Goal: Navigation & Orientation: Find specific page/section

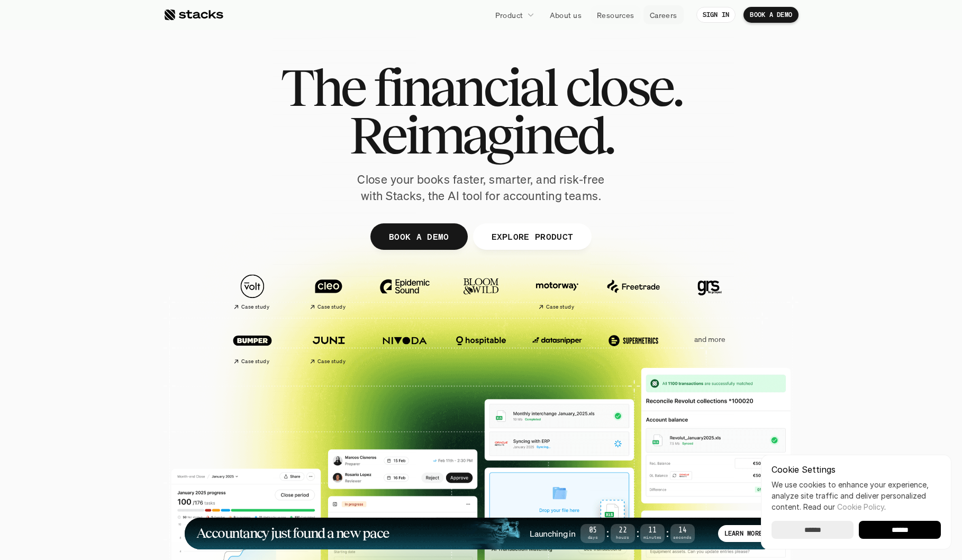
click at [664, 17] on p "Careers" at bounding box center [664, 15] width 28 height 11
click at [539, 230] on p "EXPLORE PRODUCT" at bounding box center [532, 236] width 82 height 15
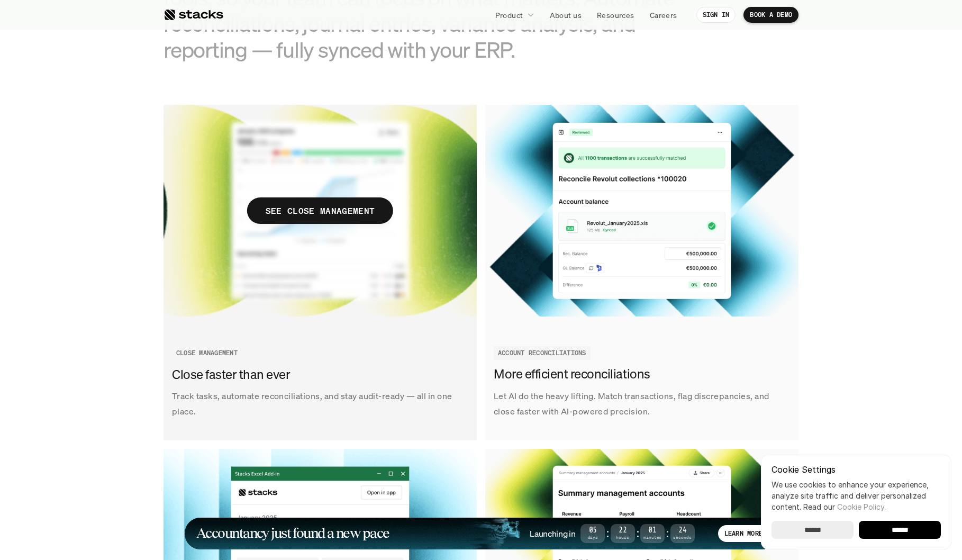
scroll to position [1272, 0]
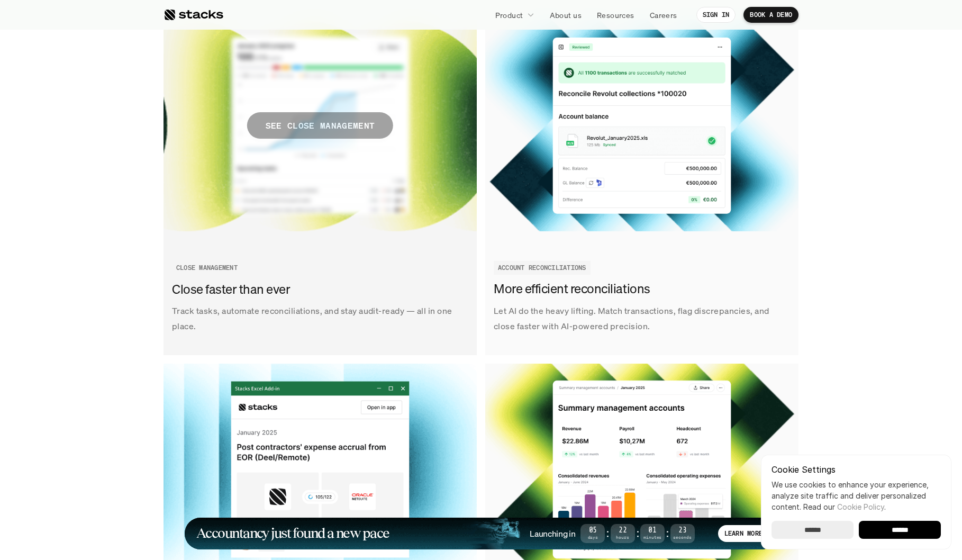
click at [347, 138] on span "SEE CLOSE MANAGEMENT" at bounding box center [320, 125] width 146 height 26
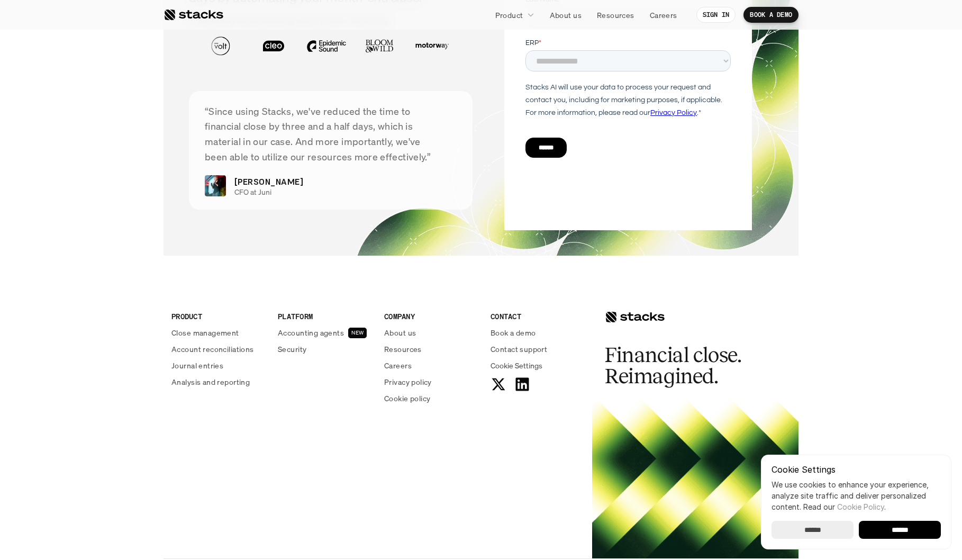
scroll to position [2207, 0]
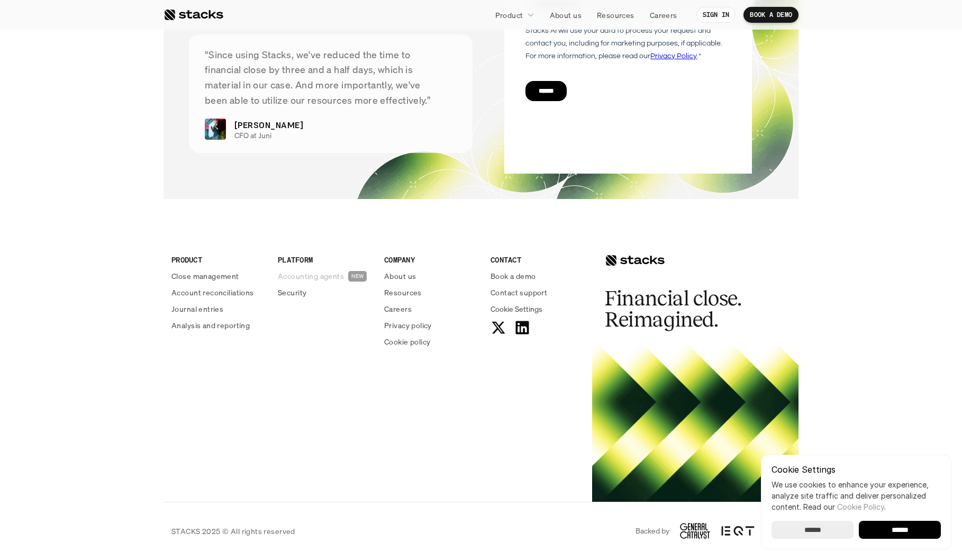
click at [323, 272] on p "Accounting agents" at bounding box center [311, 275] width 66 height 11
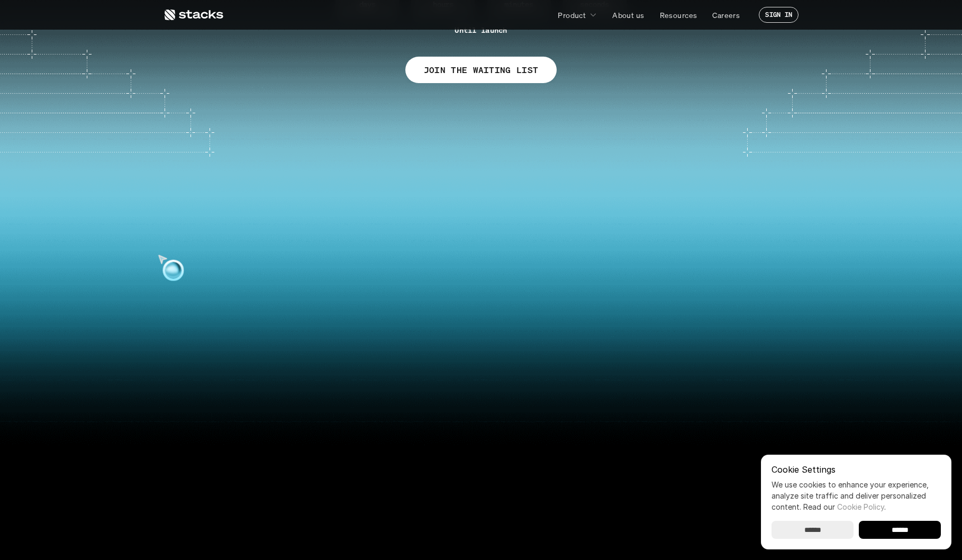
scroll to position [179, 0]
click at [836, 526] on input "******" at bounding box center [812, 530] width 82 height 18
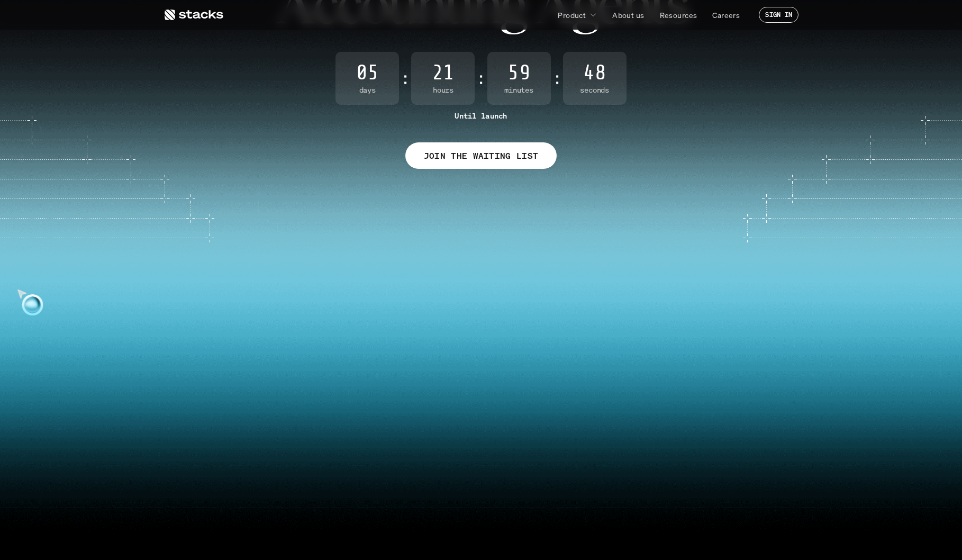
scroll to position [0, 0]
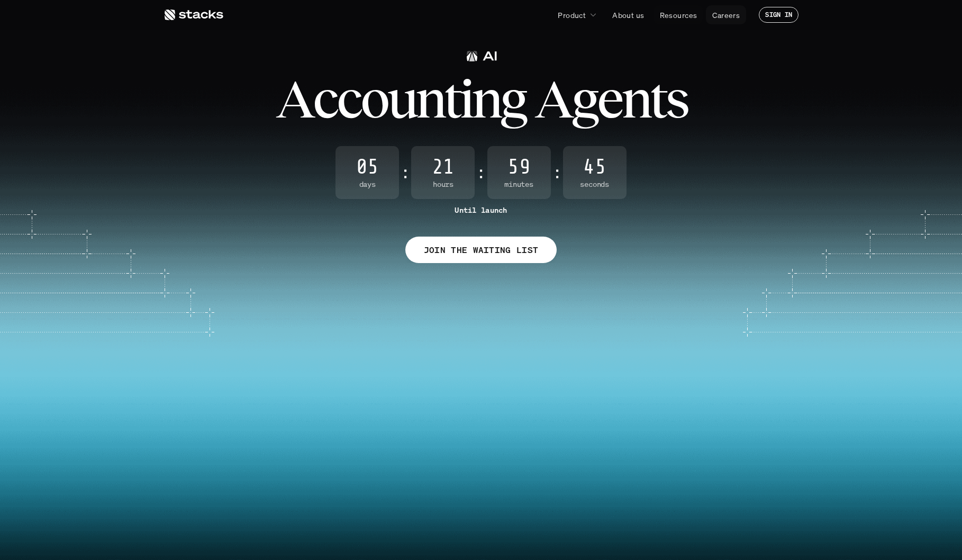
click at [721, 15] on p "Careers" at bounding box center [726, 15] width 28 height 11
click at [679, 15] on p "Resources" at bounding box center [679, 15] width 38 height 11
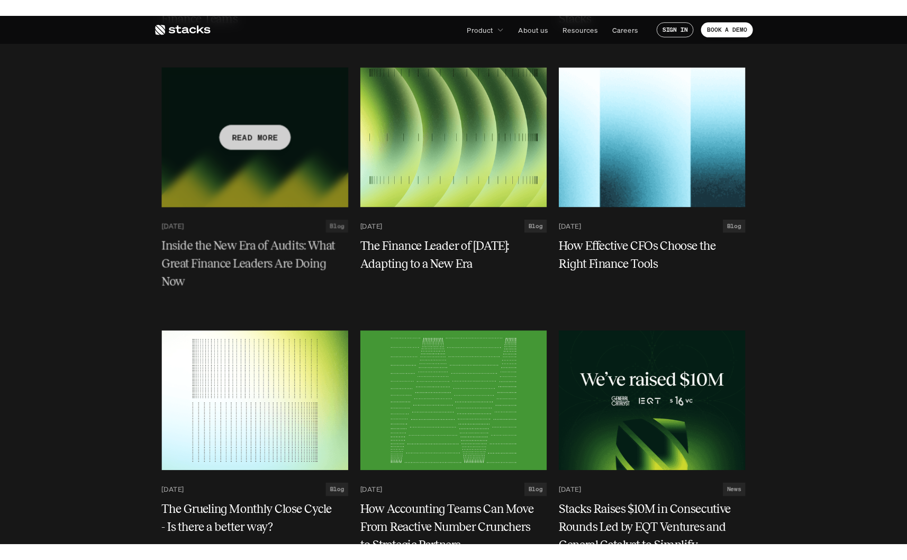
scroll to position [3198, 0]
